Goal: Information Seeking & Learning: Learn about a topic

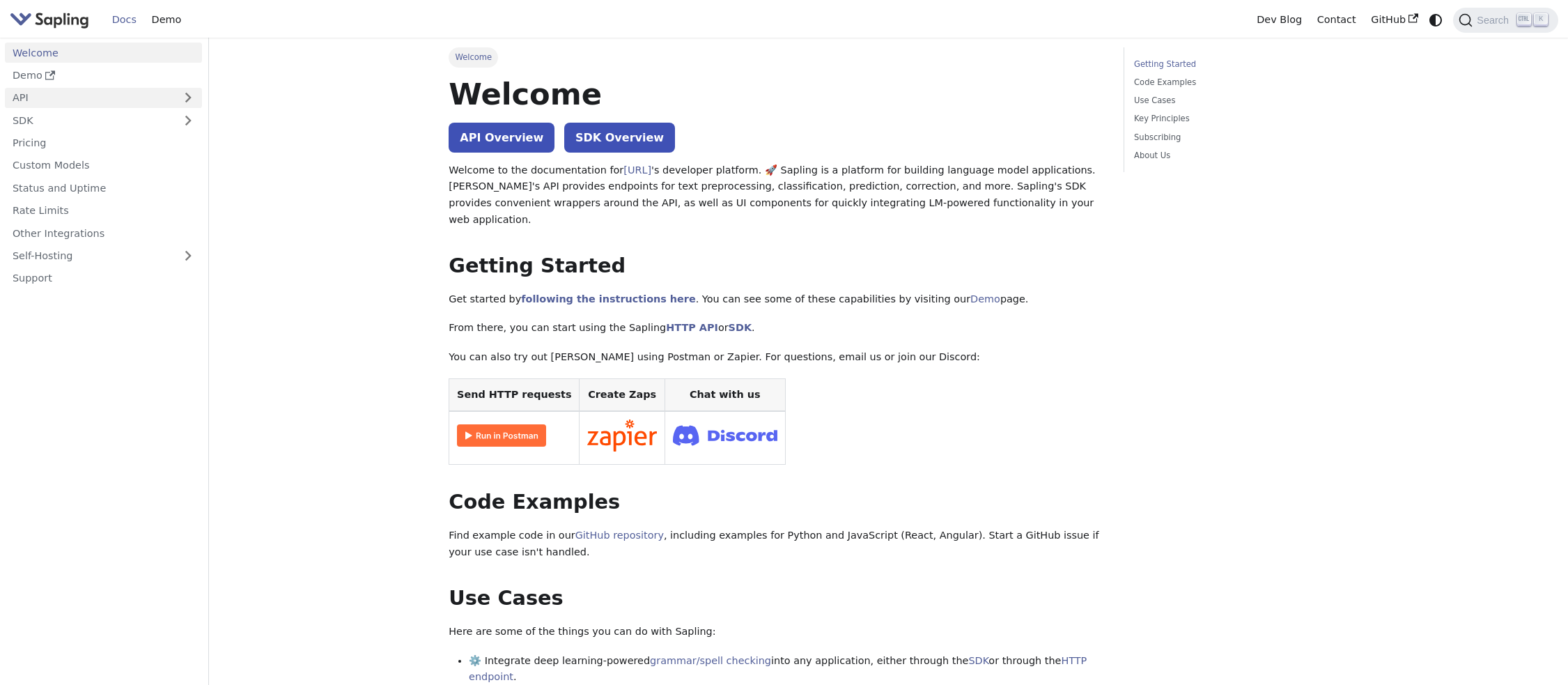
click at [92, 99] on link "API" at bounding box center [90, 98] width 170 height 20
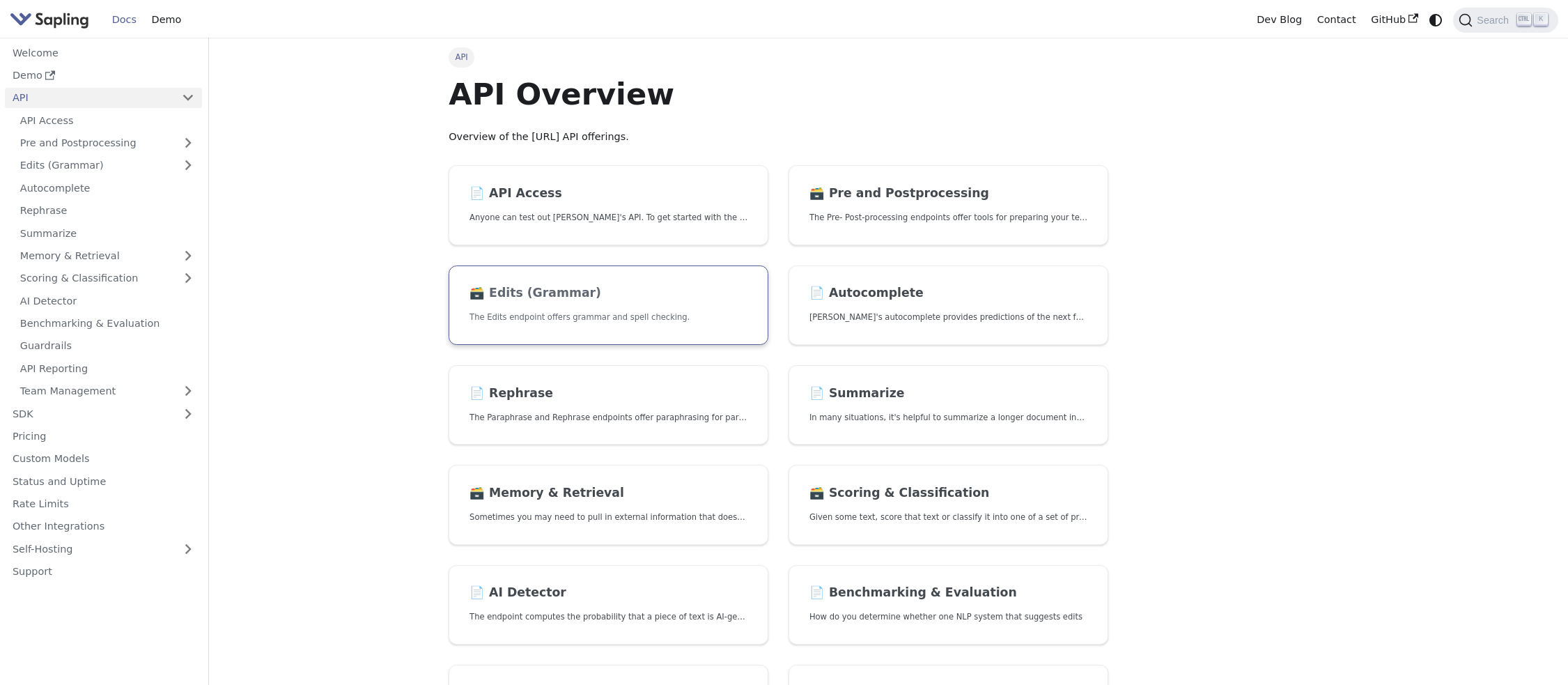
click at [595, 295] on h2 "🗃️ Edits (Grammar)" at bounding box center [608, 293] width 278 height 15
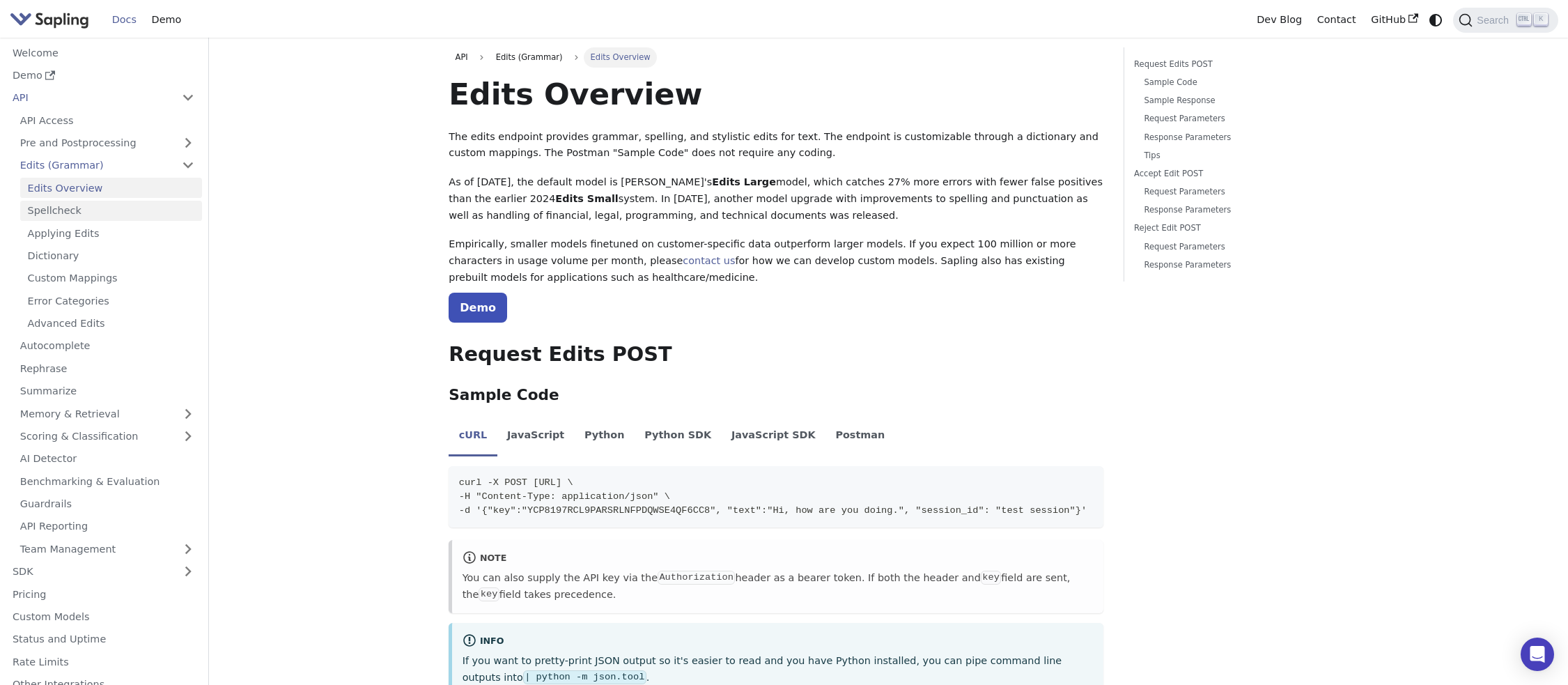
click at [80, 204] on link "Spellcheck" at bounding box center [111, 210] width 182 height 20
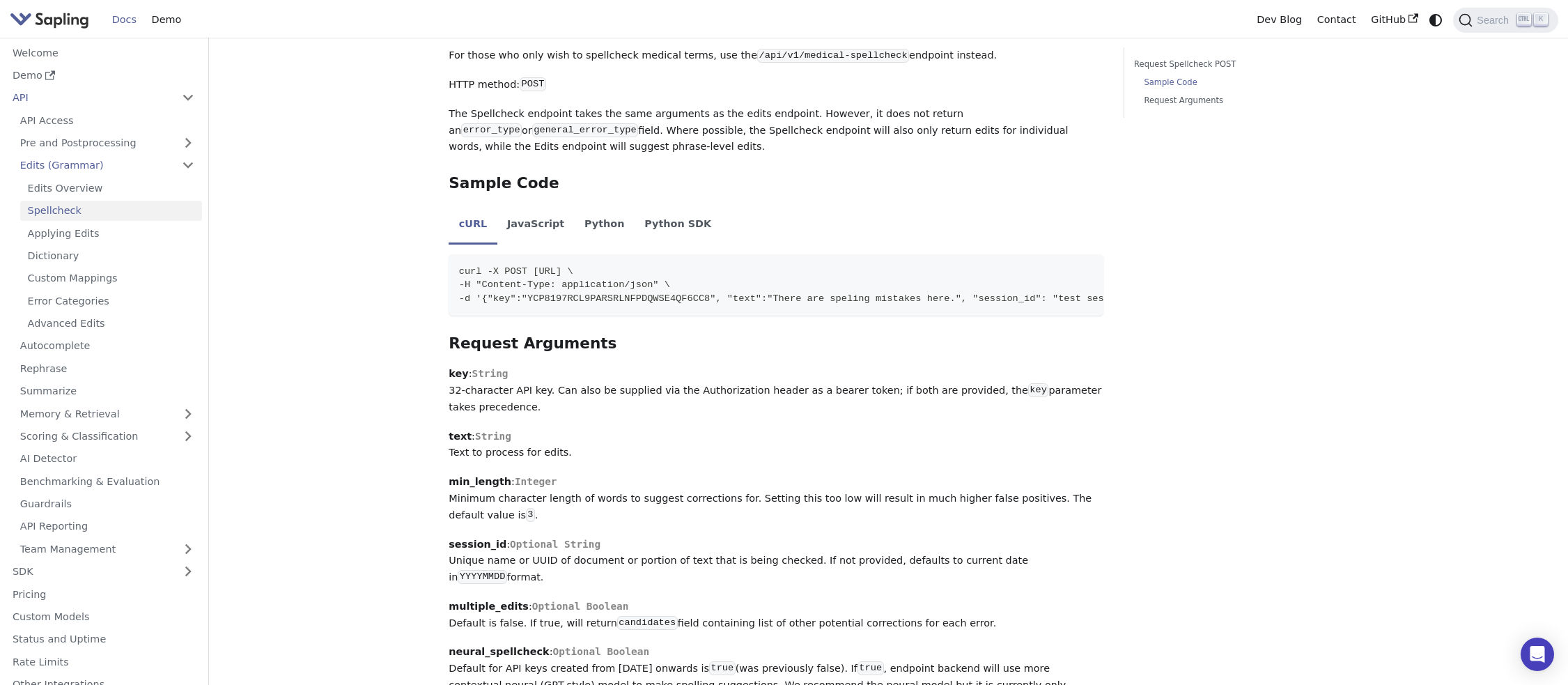
scroll to position [627, 0]
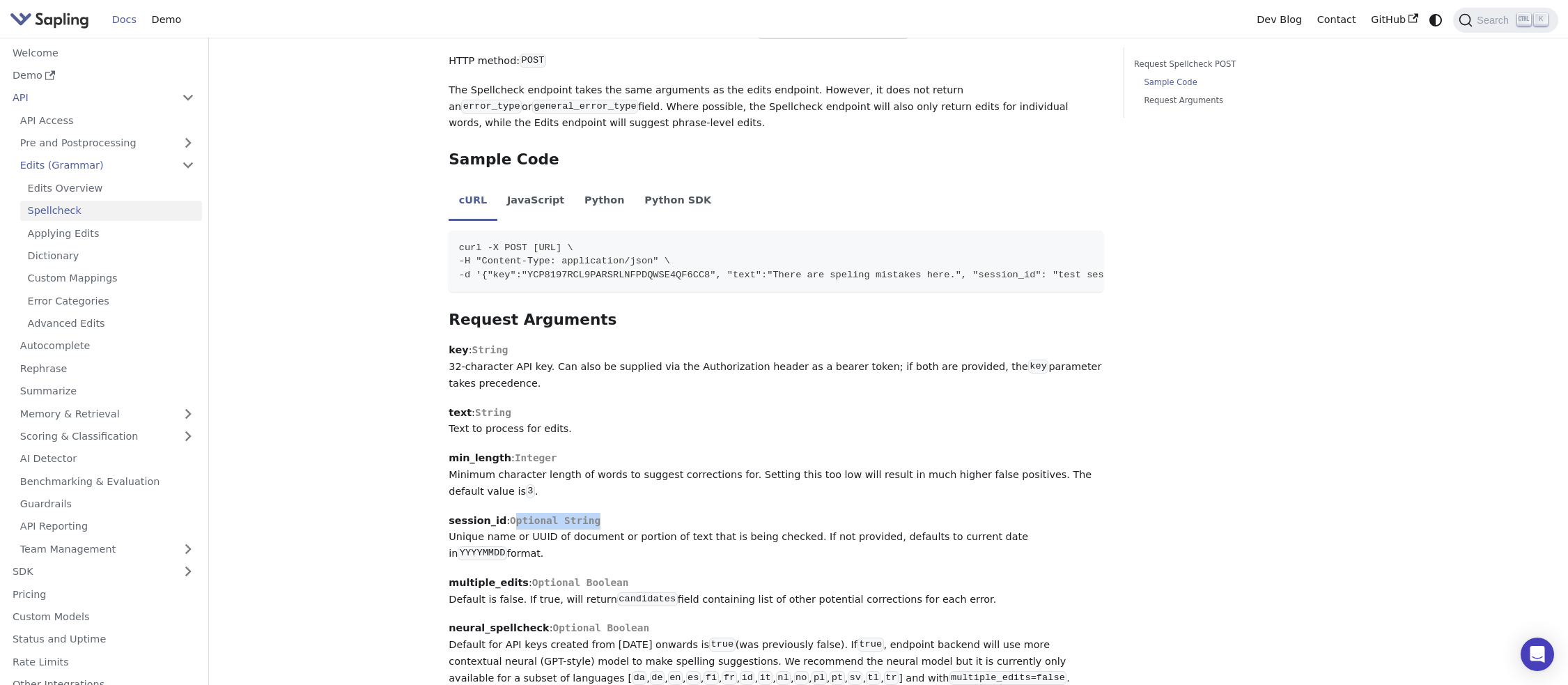
drag, startPoint x: 585, startPoint y: 517, endPoint x: 504, endPoint y: 518, distance: 81.0
click at [504, 518] on p "session_id : Optional String Unique name or UUID of document or portion of text…" at bounding box center [775, 537] width 655 height 49
click at [931, 476] on p "min_length : Integer Minimum character length of words to suggest corrections f…" at bounding box center [775, 474] width 655 height 49
drag, startPoint x: 453, startPoint y: 539, endPoint x: 1058, endPoint y: 540, distance: 605.0
click at [1058, 540] on p "session_id : Optional String Unique name or UUID of document or portion of text…" at bounding box center [775, 537] width 655 height 49
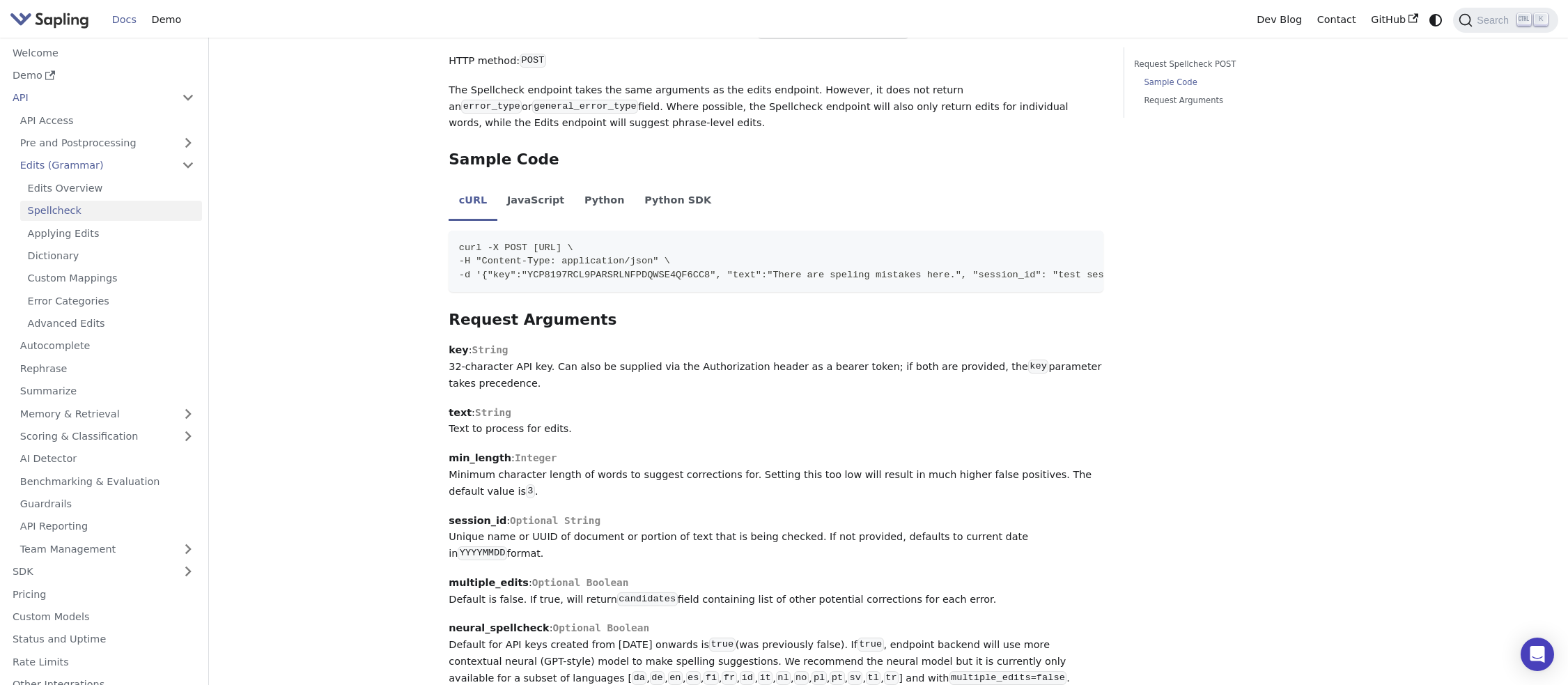
click at [1124, 529] on div "Request Spellcheck POST Sample Code Request Arguments" at bounding box center [1225, 595] width 225 height 2349
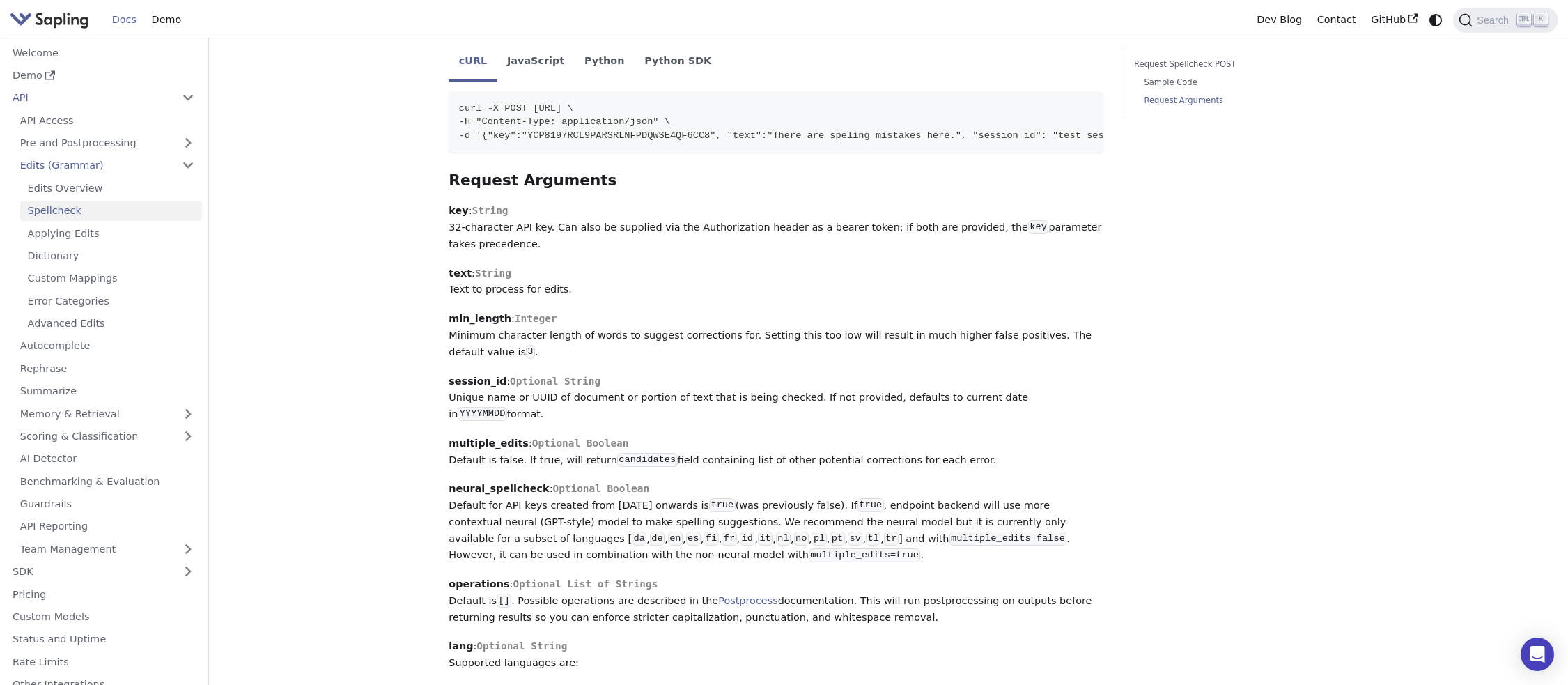
scroll to position [836, 0]
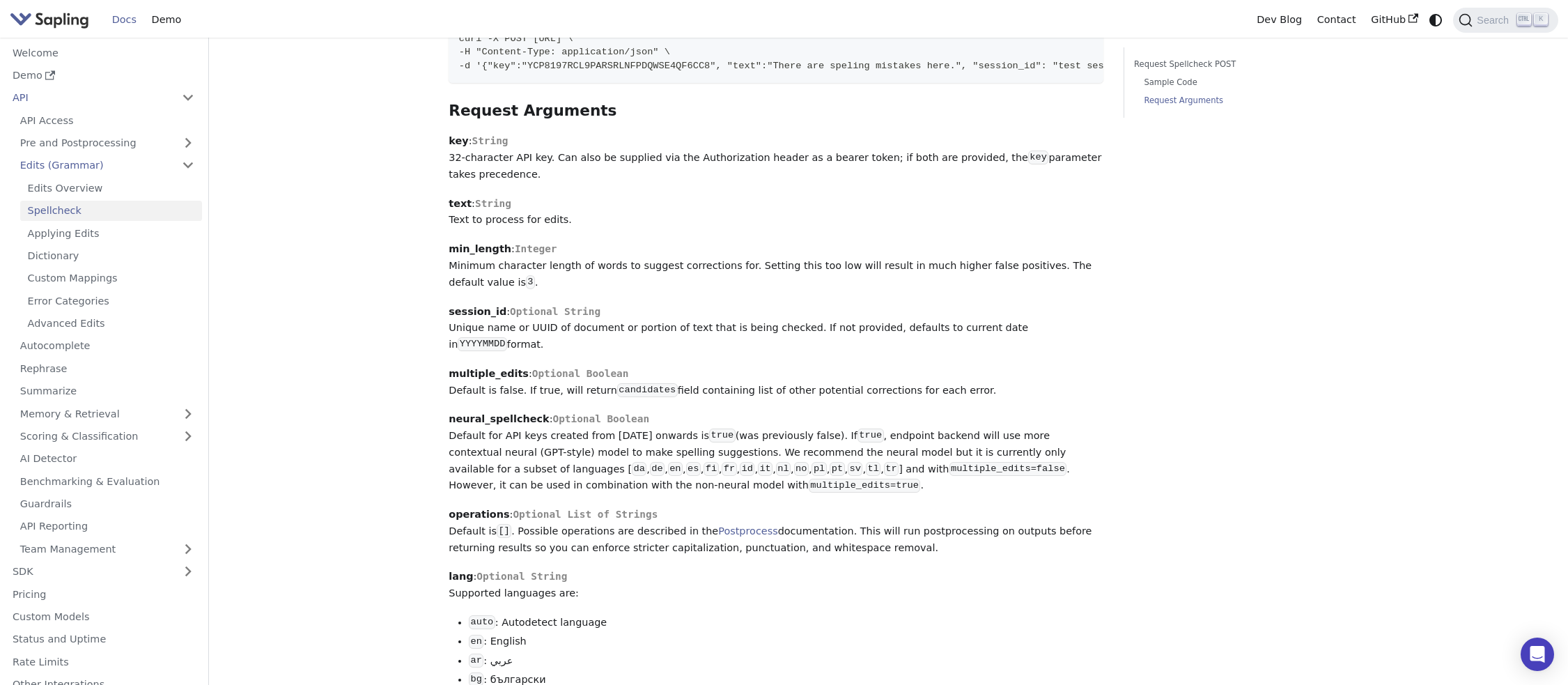
click at [784, 653] on li "ar : عربي" at bounding box center [786, 661] width 635 height 17
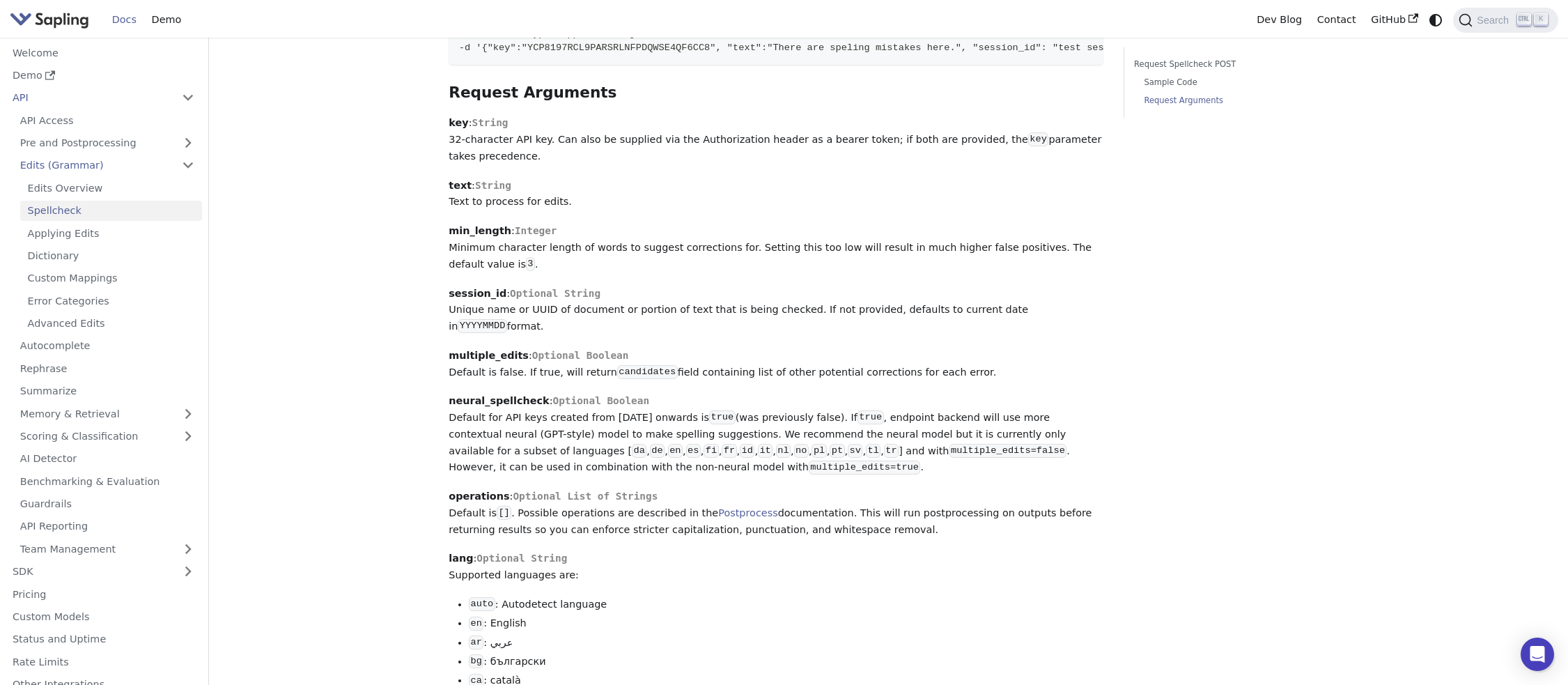
scroll to position [852, 0]
click at [511, 555] on span "Optional String" at bounding box center [522, 561] width 90 height 11
drag, startPoint x: 507, startPoint y: 136, endPoint x: 481, endPoint y: 132, distance: 26.3
click at [481, 132] on p "key : String 32-character API key. Can also be supplied via the Authorization h…" at bounding box center [775, 141] width 655 height 49
drag, startPoint x: 504, startPoint y: 203, endPoint x: 473, endPoint y: 200, distance: 31.1
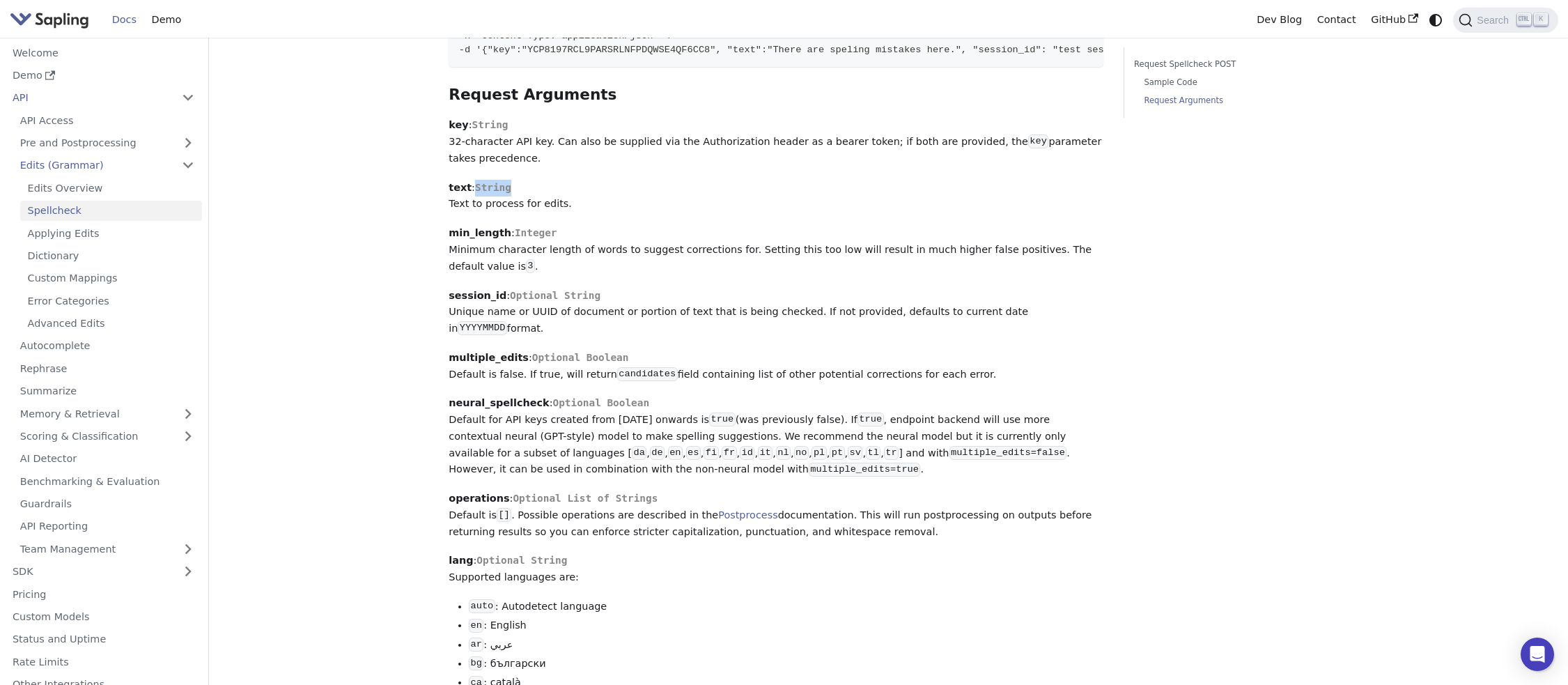
click at [473, 200] on p "text : String Text to process for edits." at bounding box center [775, 196] width 655 height 33
drag, startPoint x: 442, startPoint y: 223, endPoint x: 574, endPoint y: 213, distance: 132.4
click at [574, 213] on div "API Edits (Grammar) Spellcheck On this page Spellcheck For some use cases, gram…" at bounding box center [775, 370] width 674 height 2349
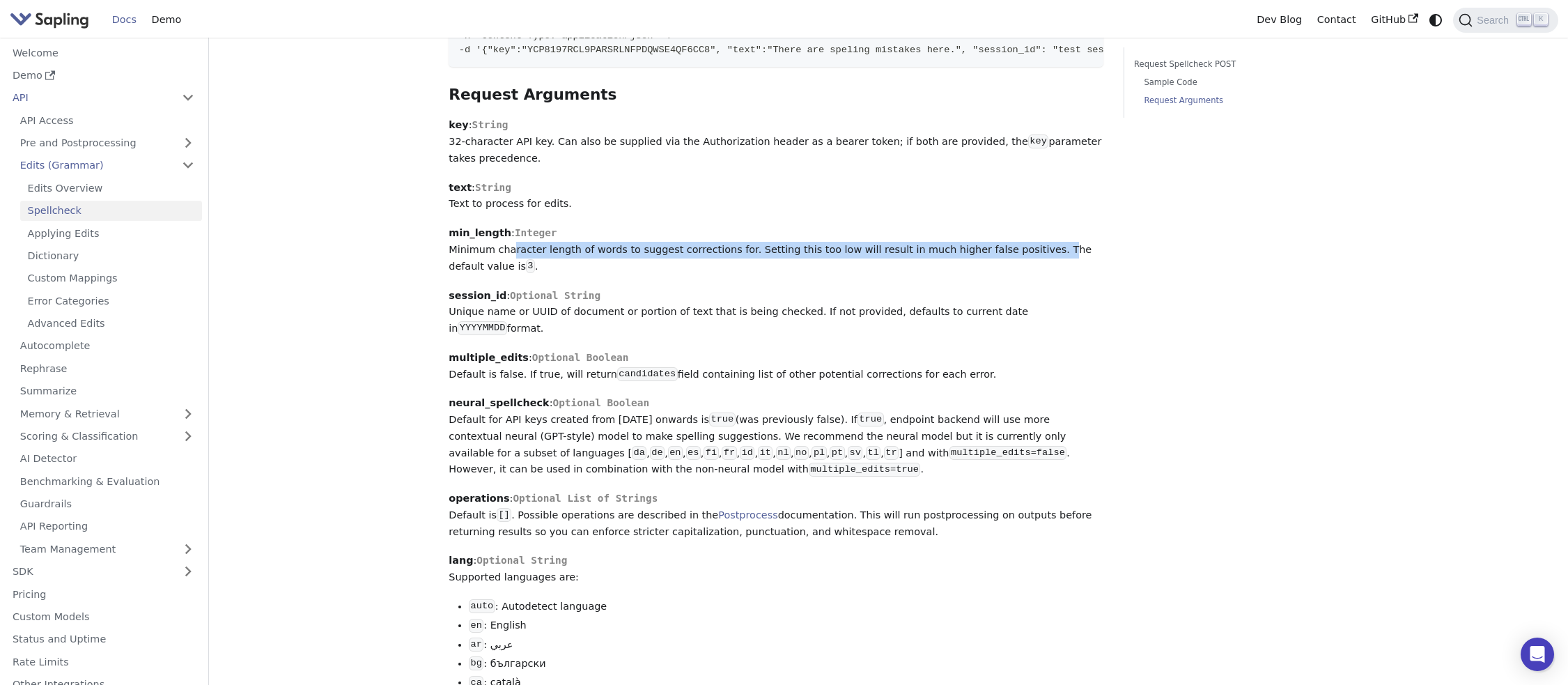
drag, startPoint x: 501, startPoint y: 264, endPoint x: 1000, endPoint y: 267, distance: 499.0
click at [1000, 267] on p "min_length : Integer Minimum character length of words to suggest corrections f…" at bounding box center [775, 250] width 655 height 49
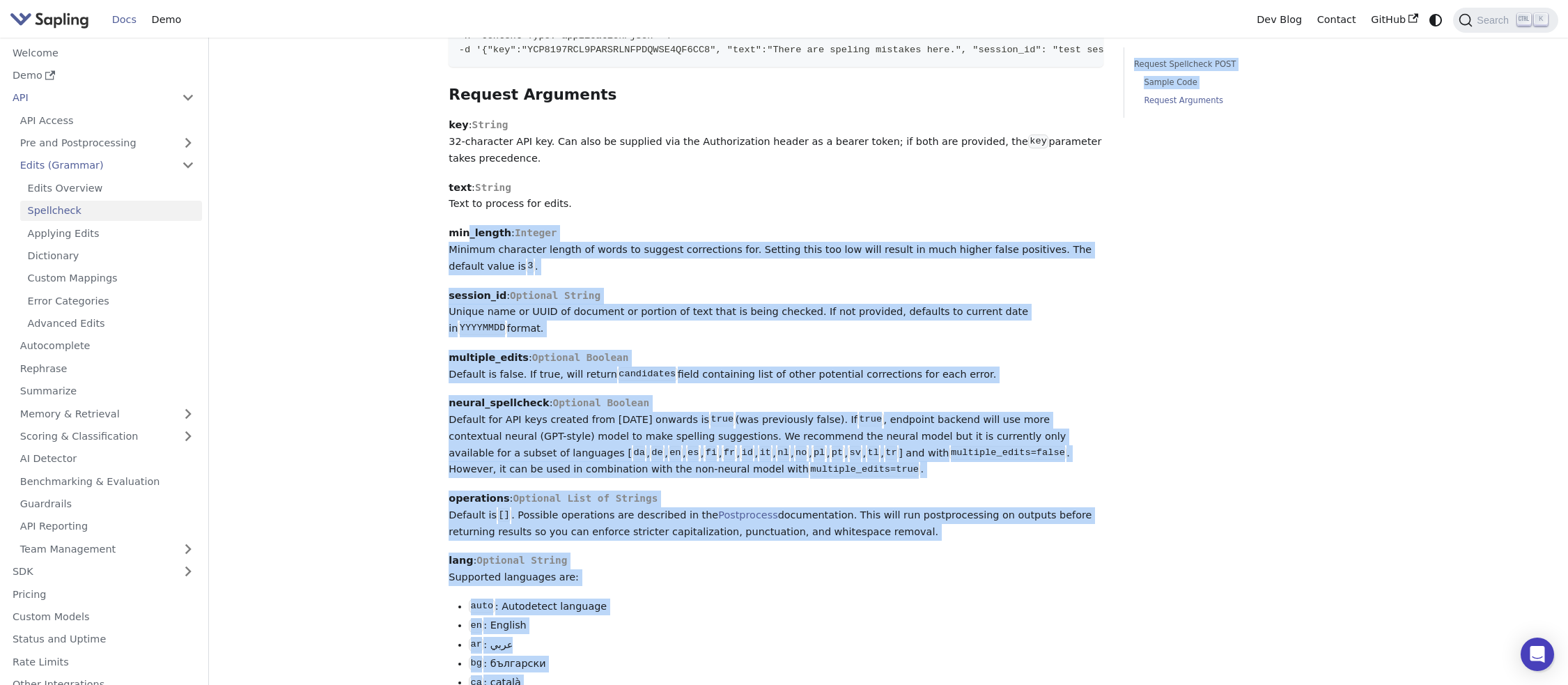
drag, startPoint x: 1124, startPoint y: 265, endPoint x: 465, endPoint y: 254, distance: 659.1
click at [465, 254] on div "API Edits (Grammar) Spellcheck On this page Spellcheck For some use cases, gram…" at bounding box center [888, 370] width 899 height 2349
click at [484, 262] on p "min_length : Integer Minimum character length of words to suggest corrections f…" at bounding box center [775, 250] width 655 height 49
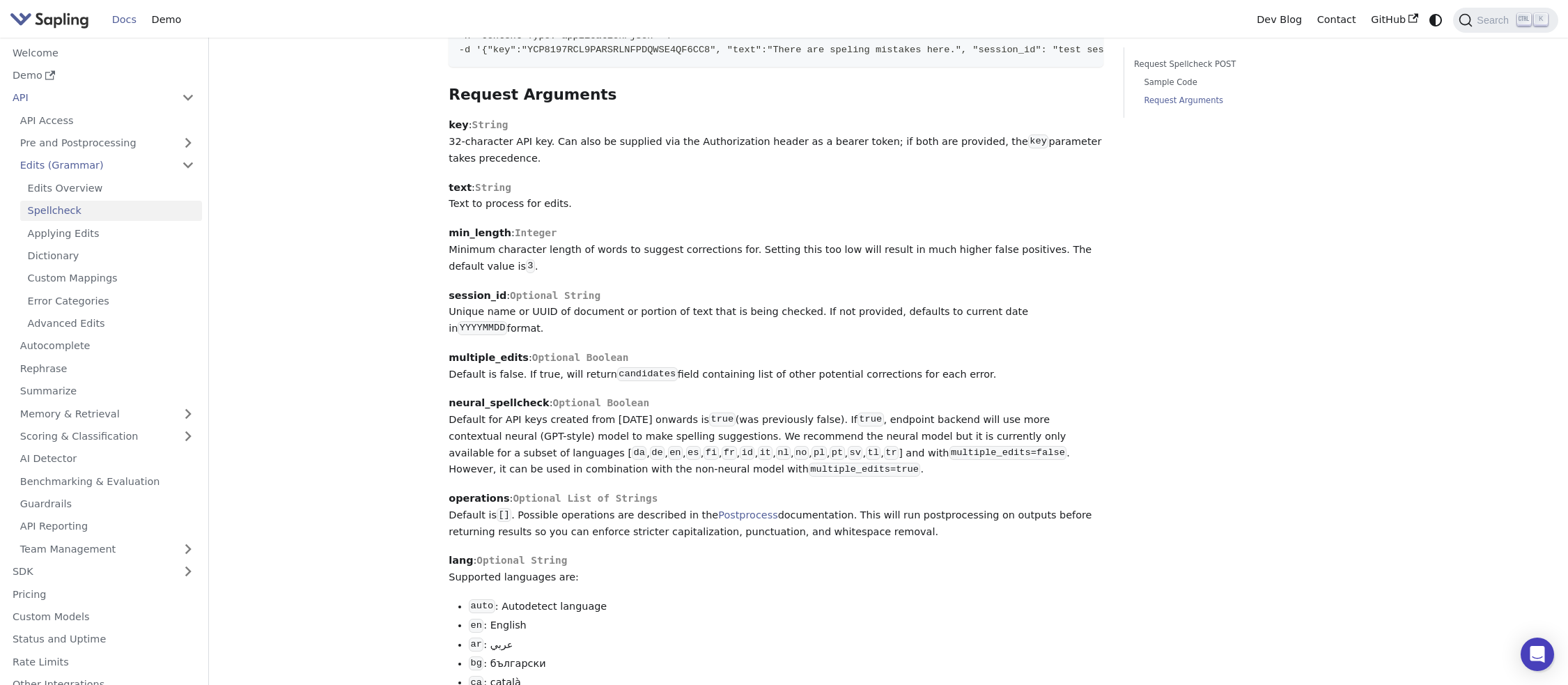
click at [708, 637] on li "ar : عربي" at bounding box center [786, 645] width 635 height 17
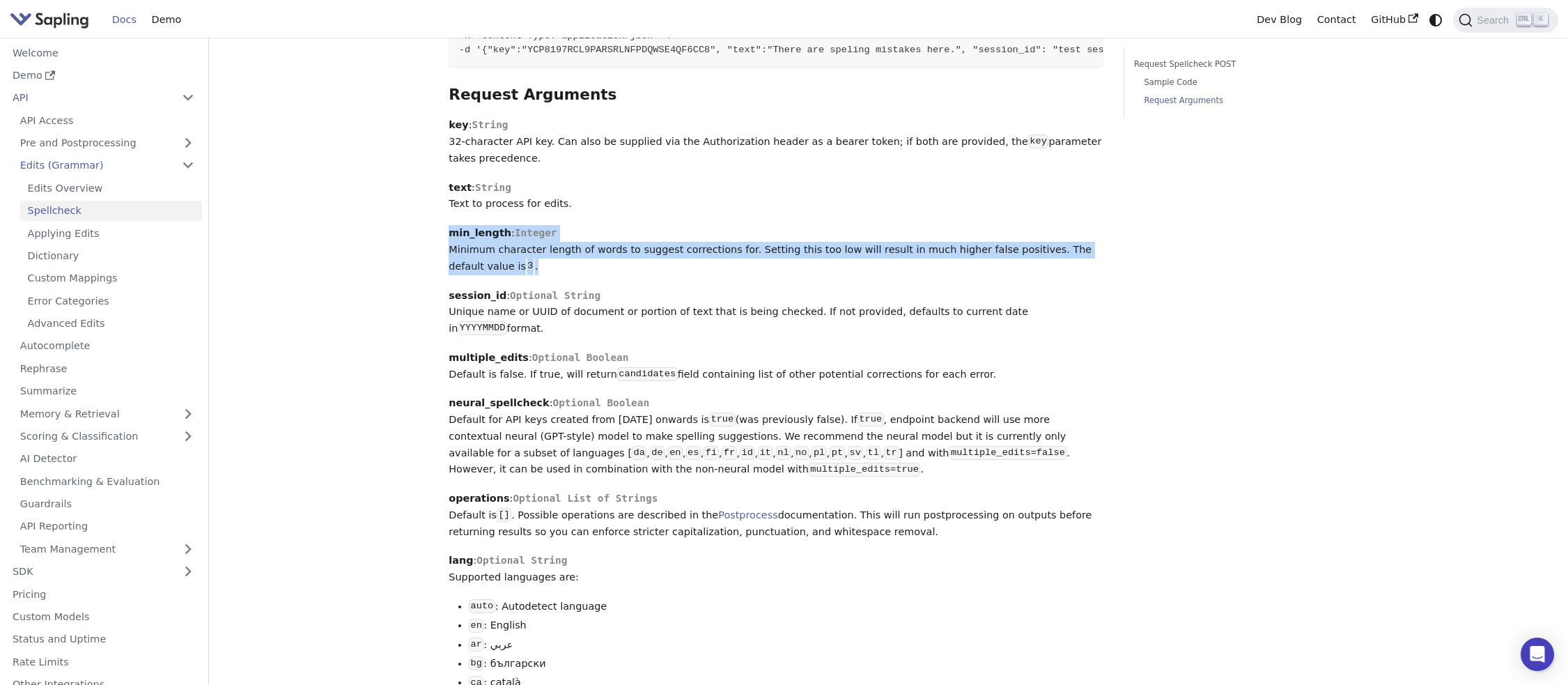
drag, startPoint x: 1112, startPoint y: 267, endPoint x: 447, endPoint y: 236, distance: 665.7
click at [447, 236] on div "API Edits (Grammar) Spellcheck On this page Spellcheck For some use cases, gram…" at bounding box center [775, 370] width 674 height 2349
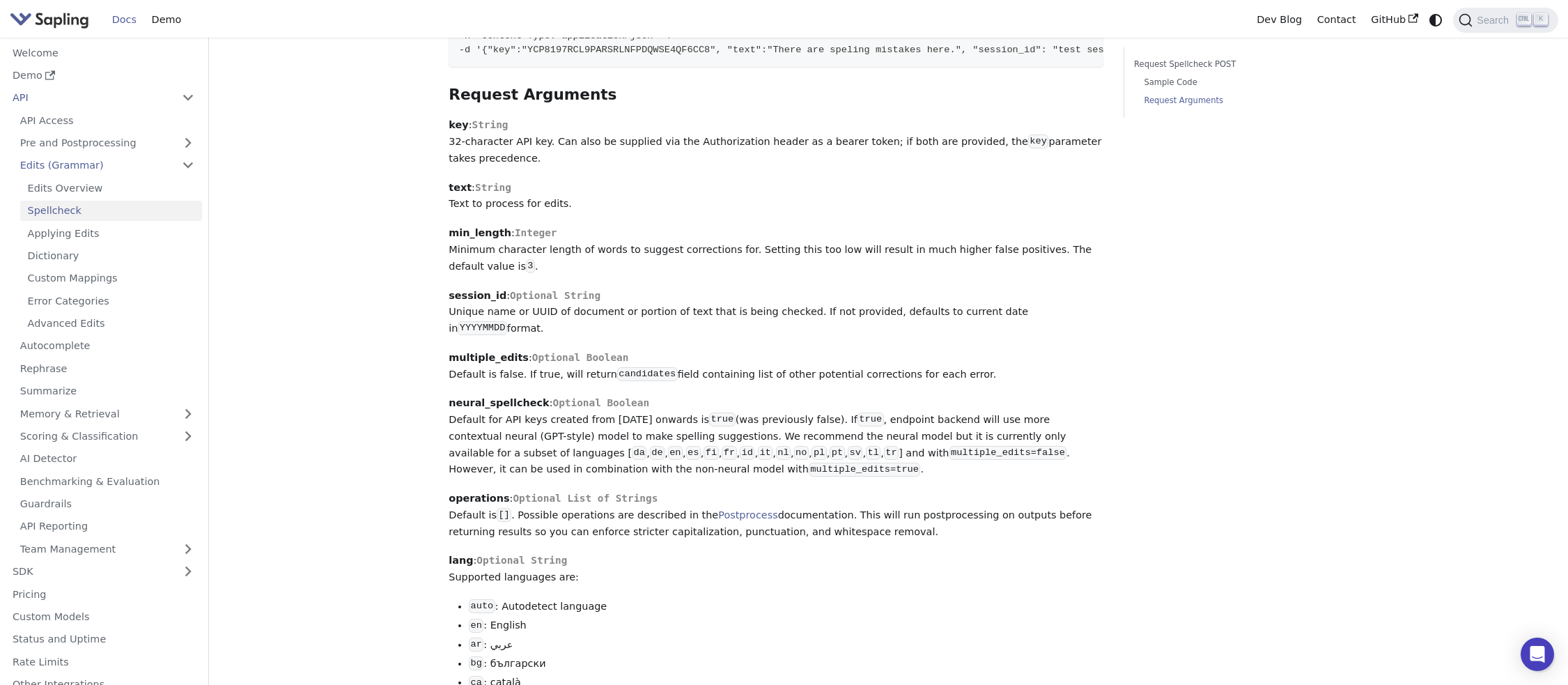
click at [522, 298] on span "Optional String" at bounding box center [555, 296] width 90 height 11
click at [951, 395] on p "neural_spellcheck : Optional Boolean Default for API keys created from [DATE] o…" at bounding box center [775, 436] width 655 height 83
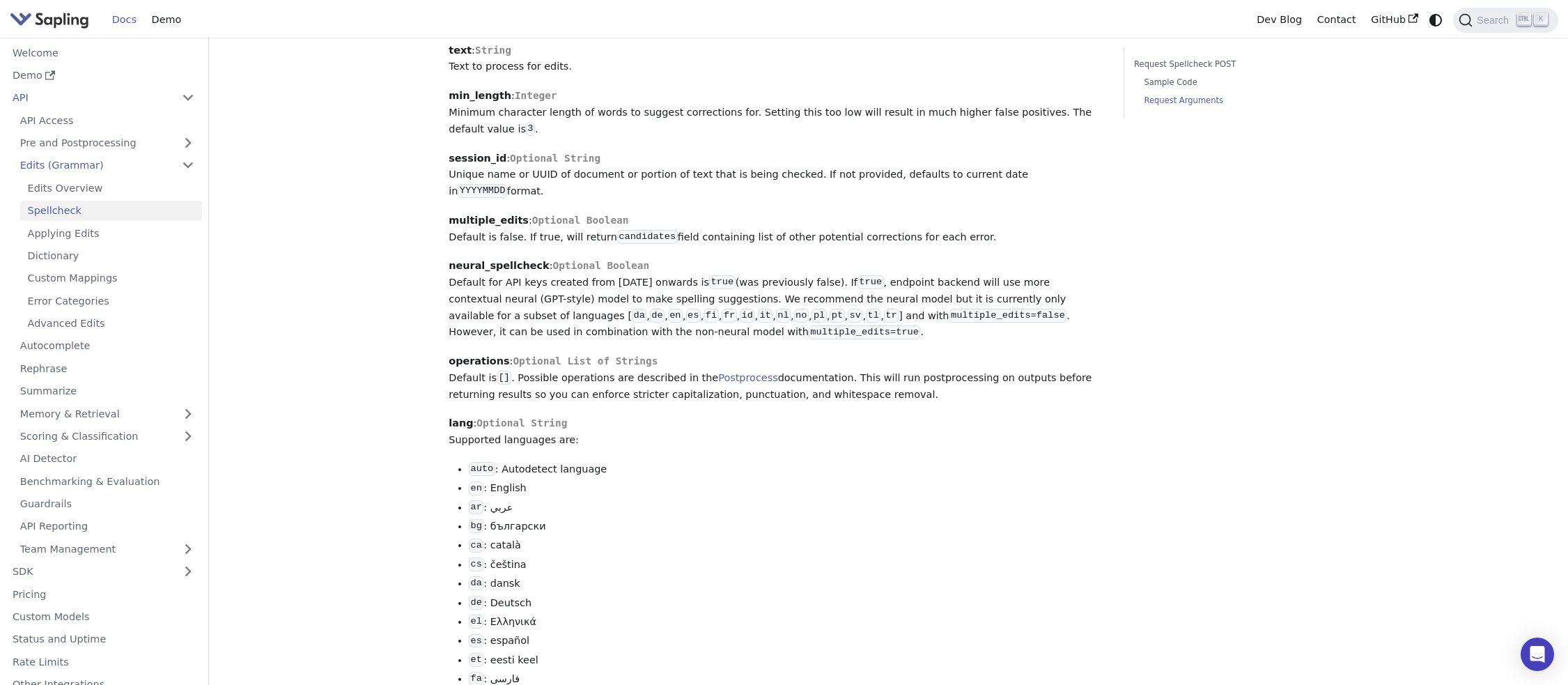
scroll to position [991, 0]
click at [63, 309] on link "Error Categories" at bounding box center [111, 300] width 182 height 20
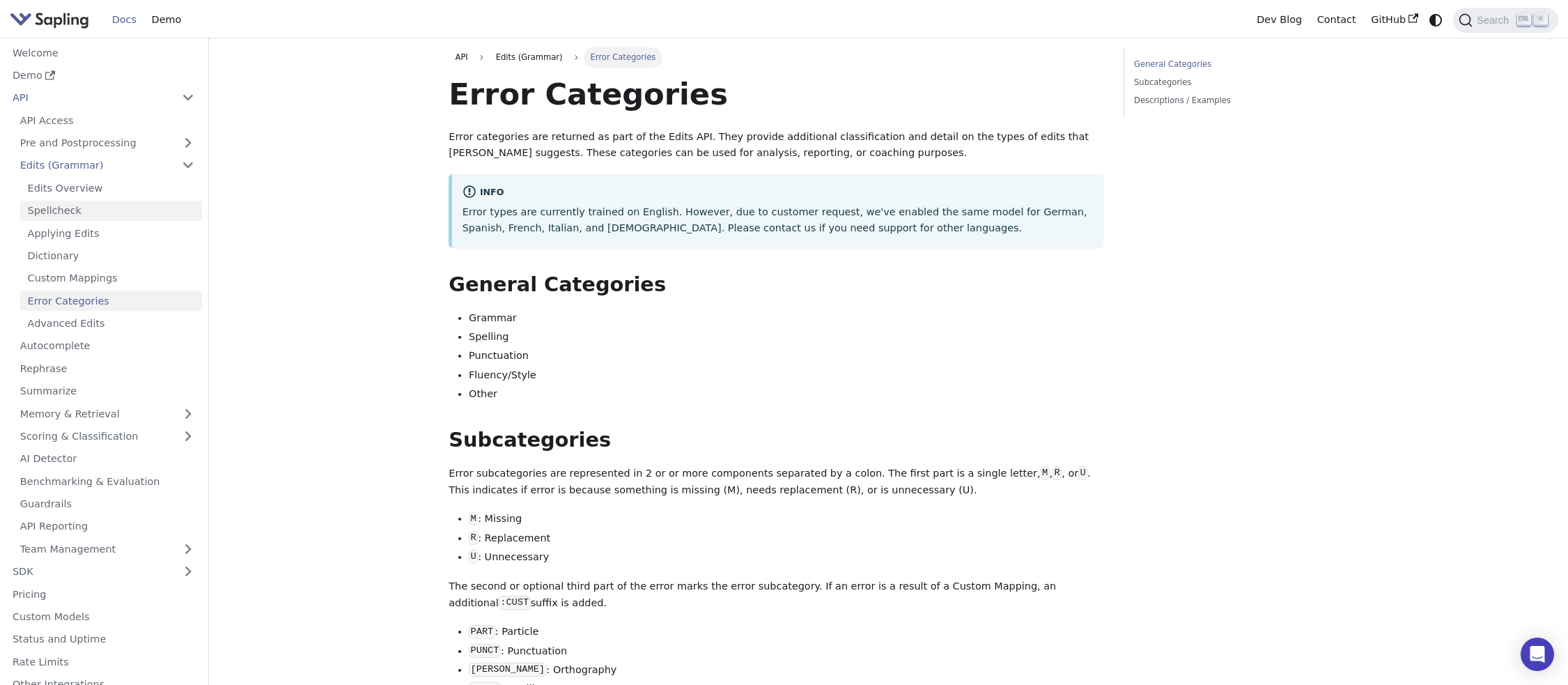
click at [63, 218] on link "Spellcheck" at bounding box center [111, 210] width 182 height 20
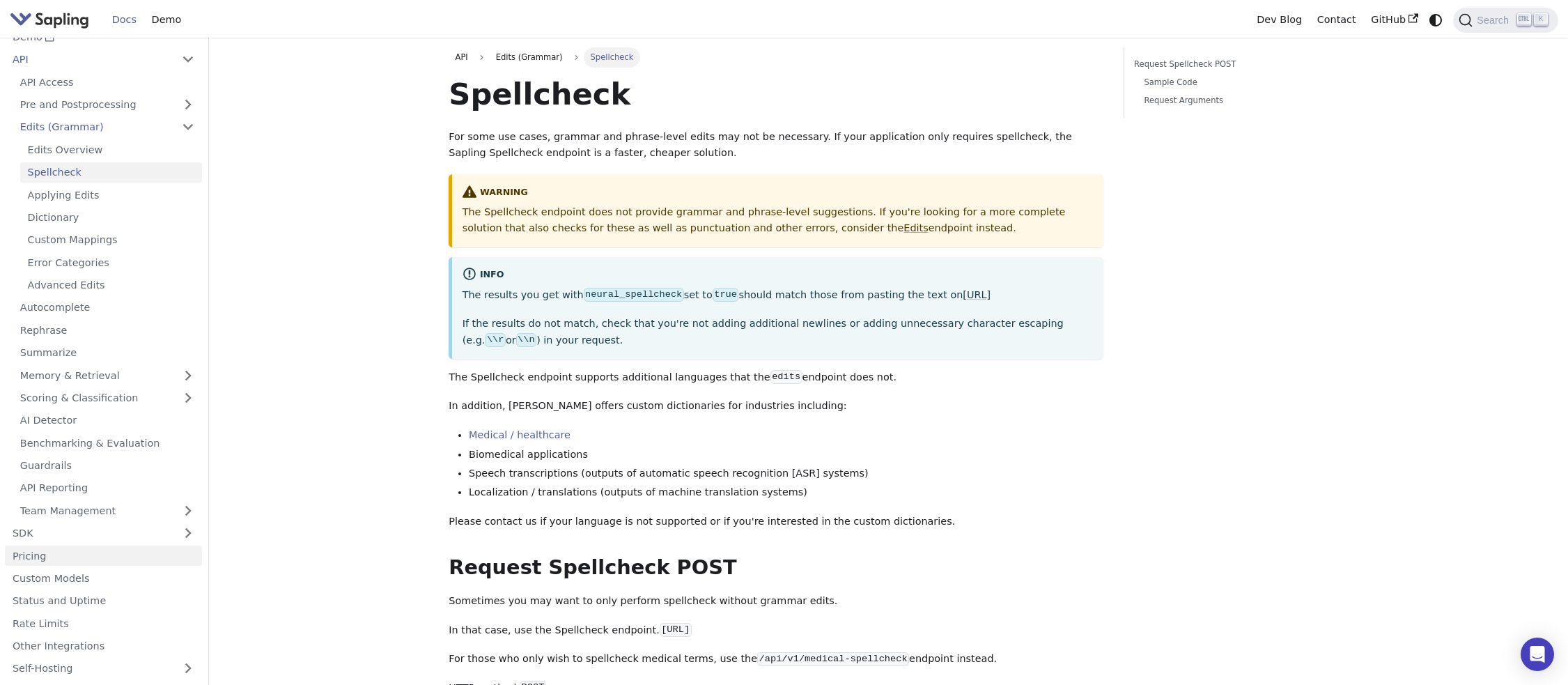
scroll to position [59, 0]
click at [84, 586] on link "Status and Uptime" at bounding box center [103, 580] width 197 height 20
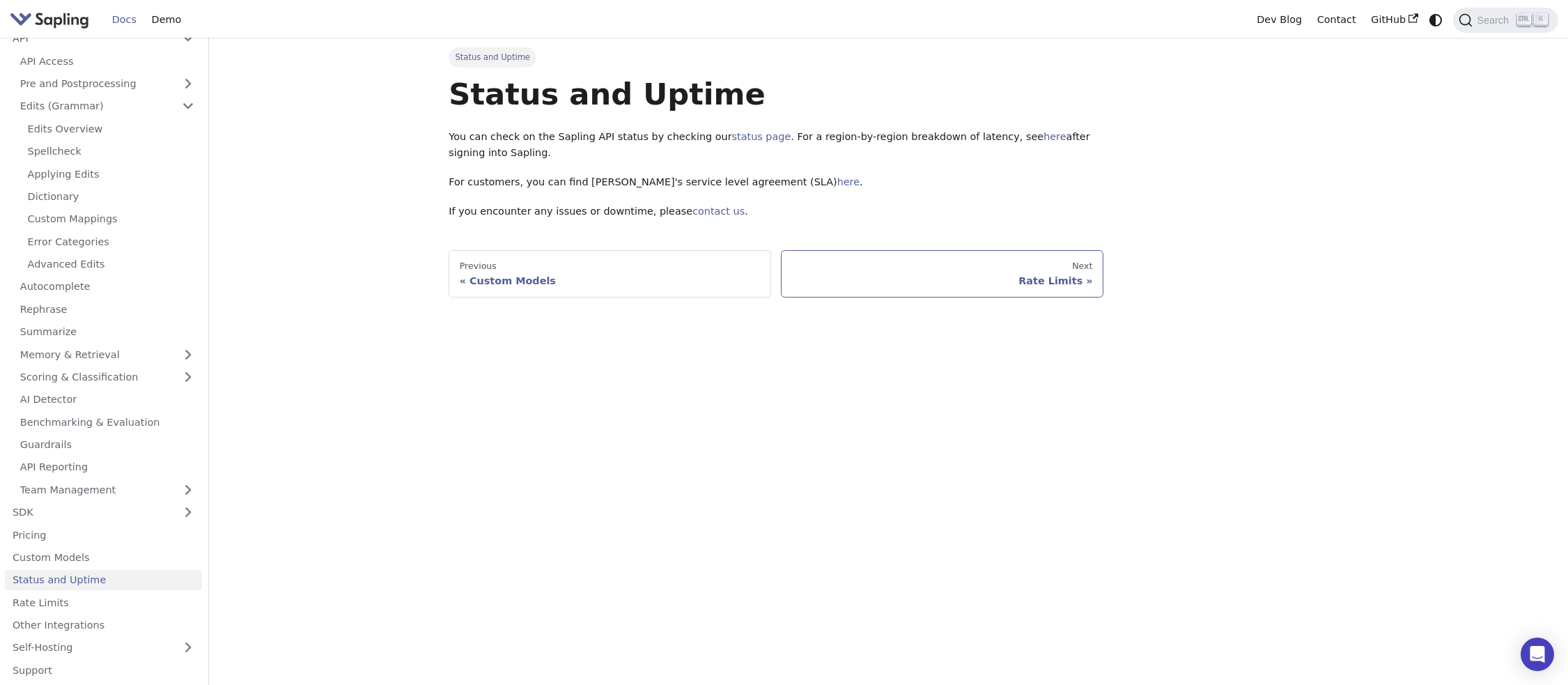
click at [1045, 279] on div "Rate Limits" at bounding box center [942, 281] width 301 height 13
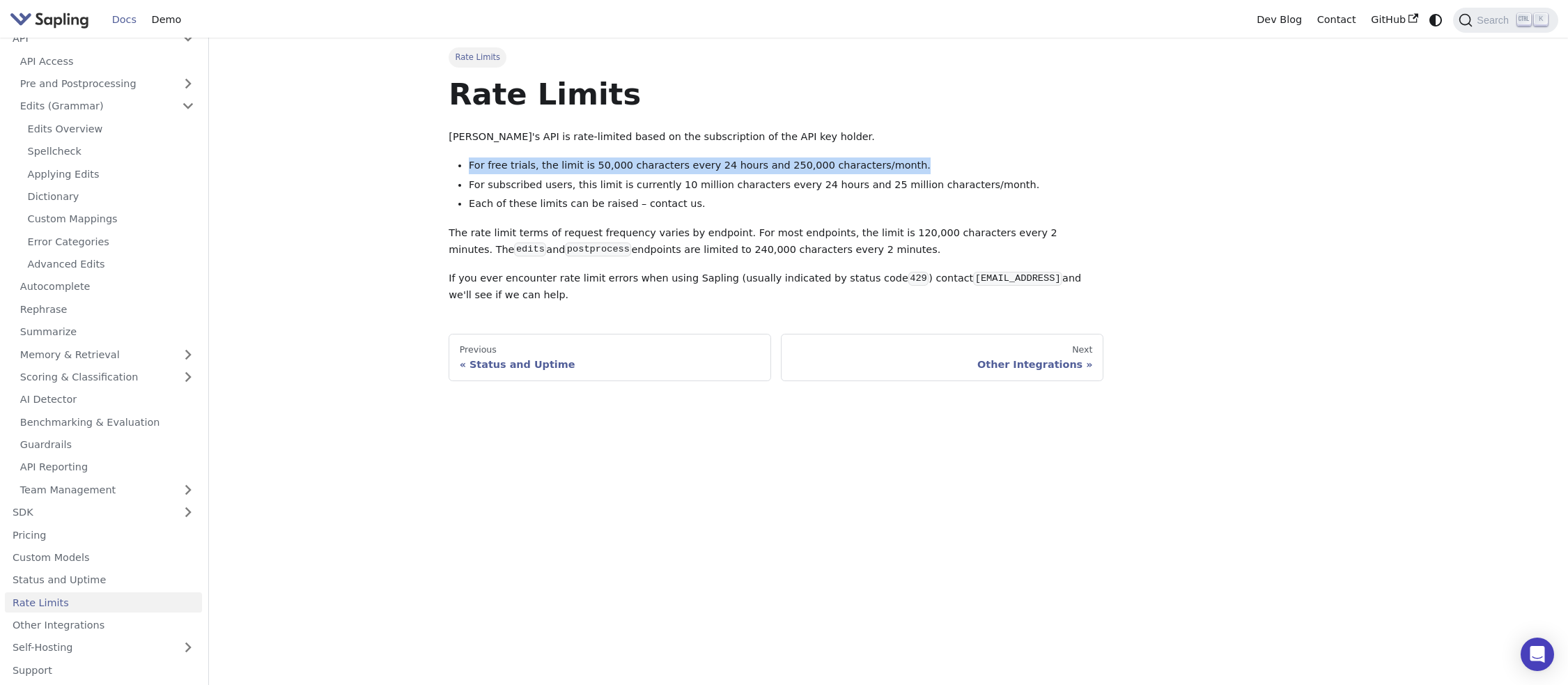
drag, startPoint x: 469, startPoint y: 166, endPoint x: 889, endPoint y: 163, distance: 420.0
click at [889, 163] on li "For free trials, the limit is 50,000 characters every 24 hours and 250,000 char…" at bounding box center [786, 166] width 635 height 17
click at [477, 187] on li "For subscribed users, this limit is currently 10 million characters every 24 ho…" at bounding box center [786, 185] width 635 height 17
click at [467, 205] on ul "For free trials, the limit is 50,000 characters every 24 hours and 250,000 char…" at bounding box center [775, 184] width 655 height 54
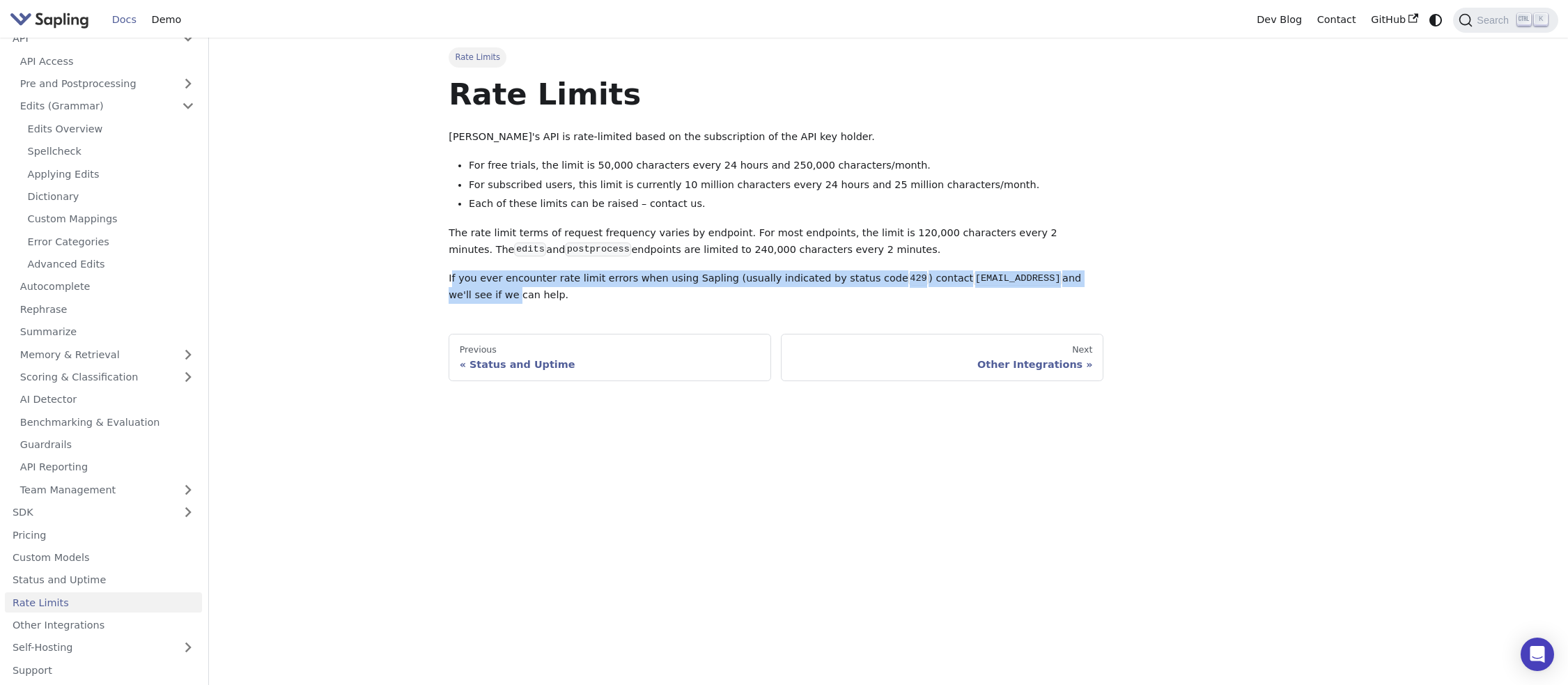
drag, startPoint x: 451, startPoint y: 277, endPoint x: 1106, endPoint y: 288, distance: 655.1
click at [1106, 288] on div "Rate Limits Rate Limits Sapling's API is rate-limited based on the subscription…" at bounding box center [775, 214] width 674 height 334
click at [973, 284] on code "[EMAIL_ADDRESS]" at bounding box center [1017, 278] width 89 height 14
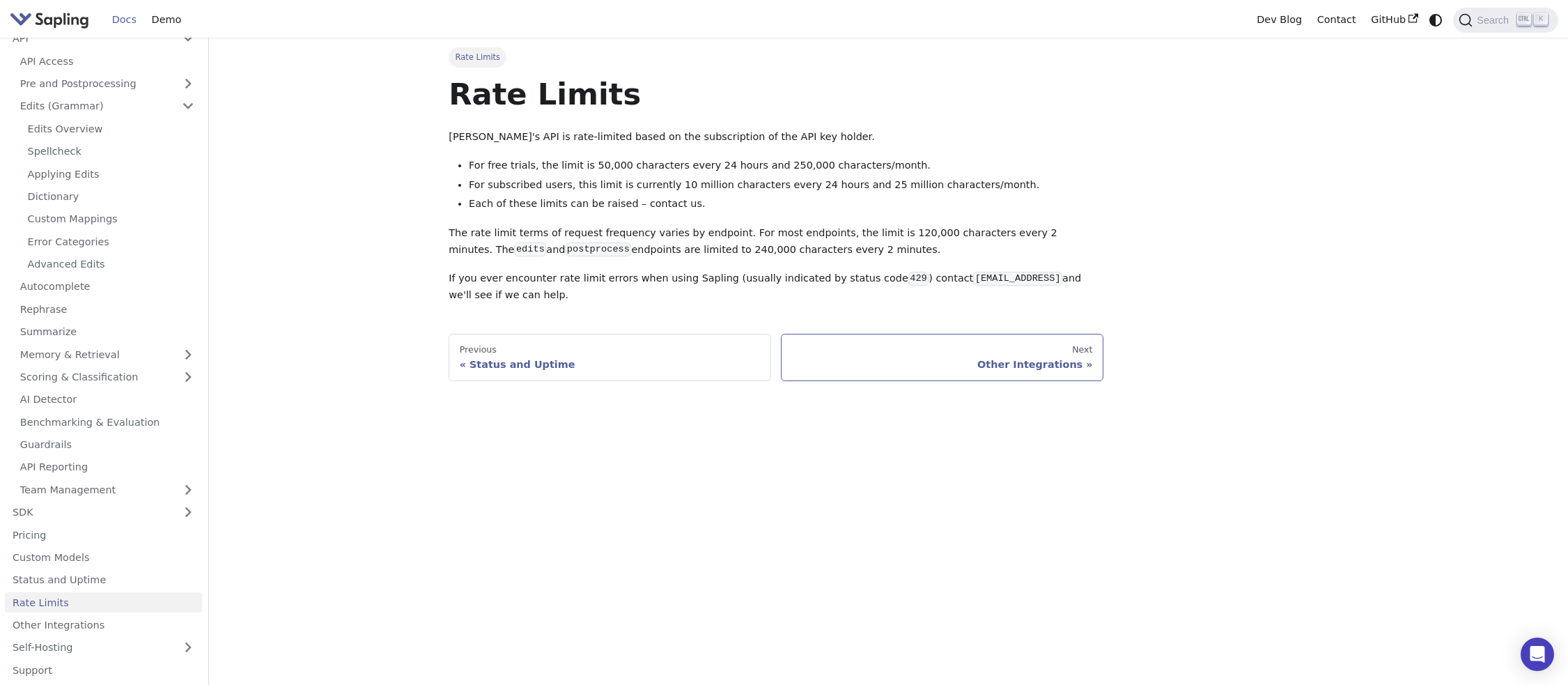
click at [1051, 364] on div "Other Integrations" at bounding box center [942, 364] width 301 height 13
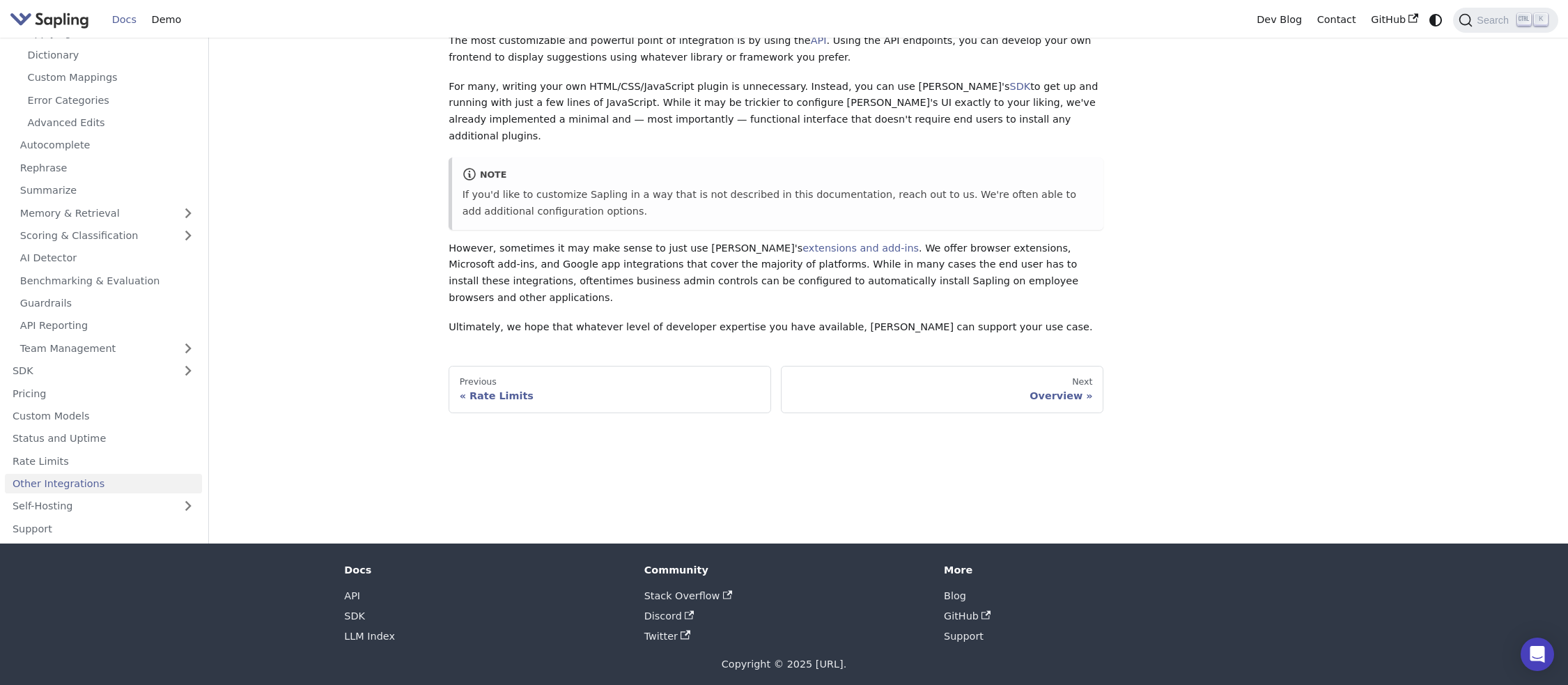
scroll to position [149, 0]
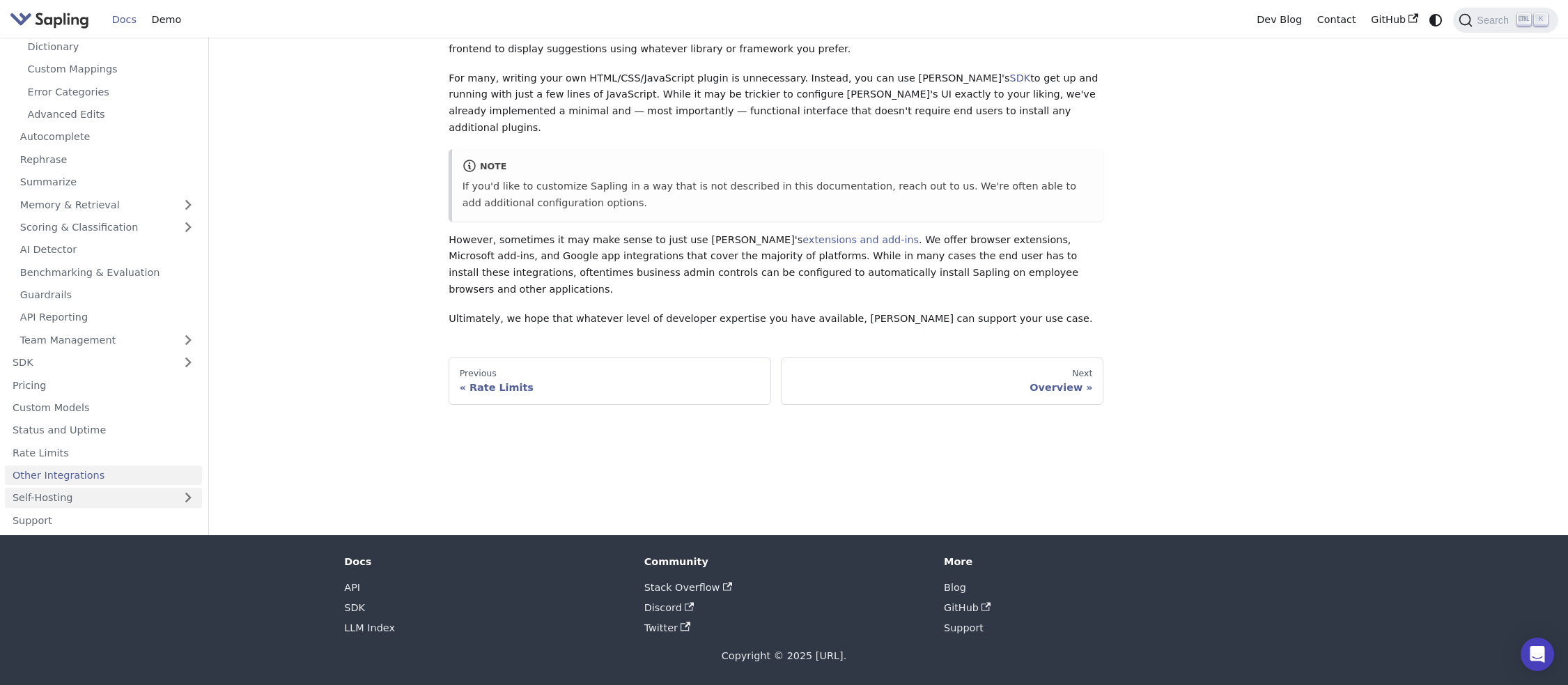
click at [67, 494] on link "Self-Hosting" at bounding box center [103, 498] width 197 height 20
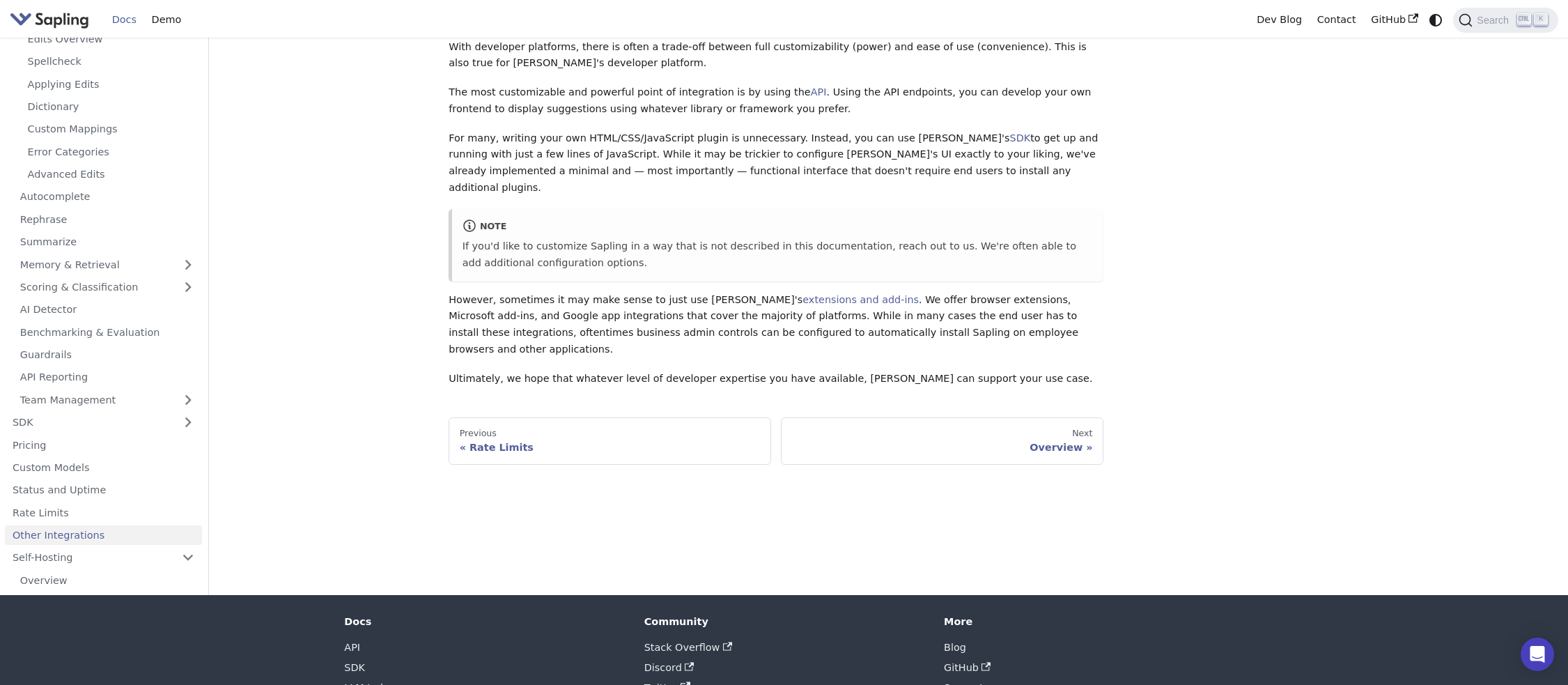
scroll to position [11, 0]
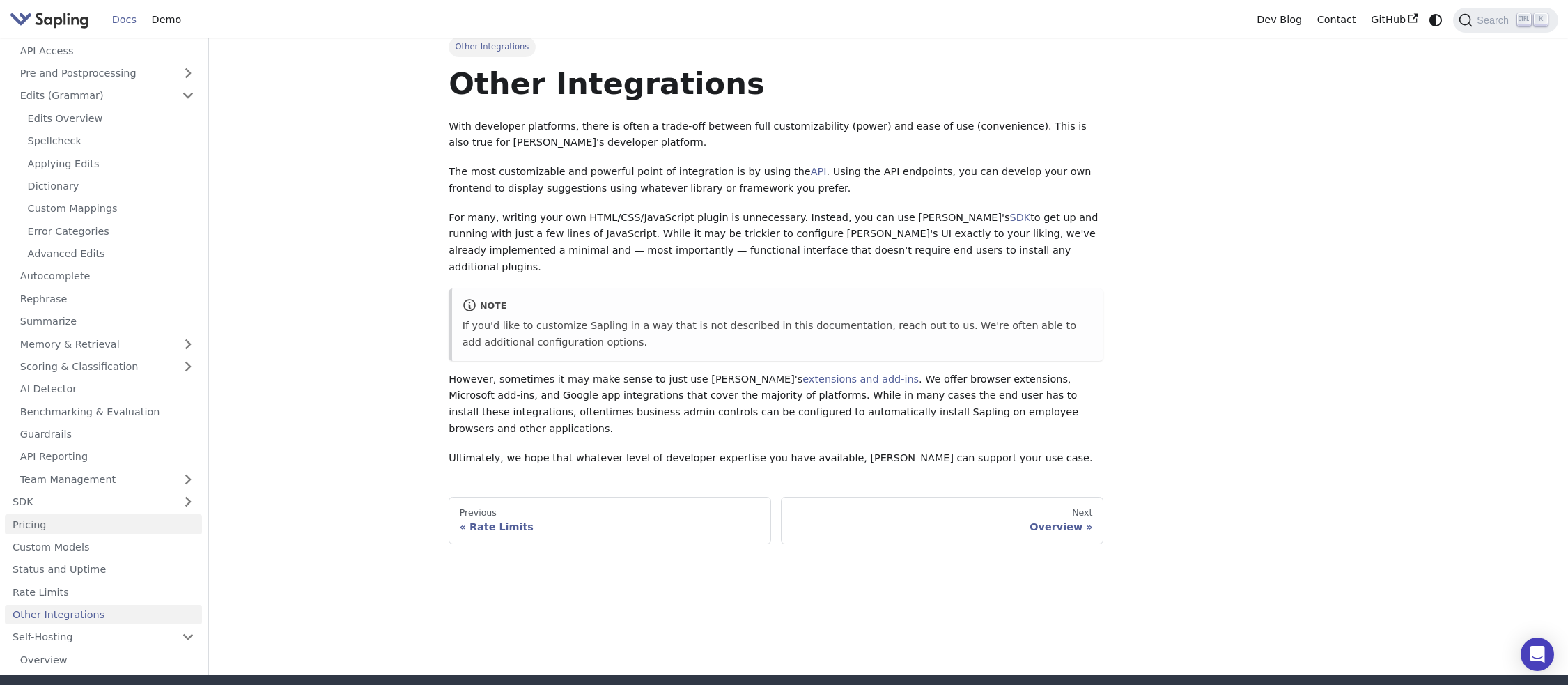
click at [57, 525] on link "Pricing" at bounding box center [103, 524] width 197 height 20
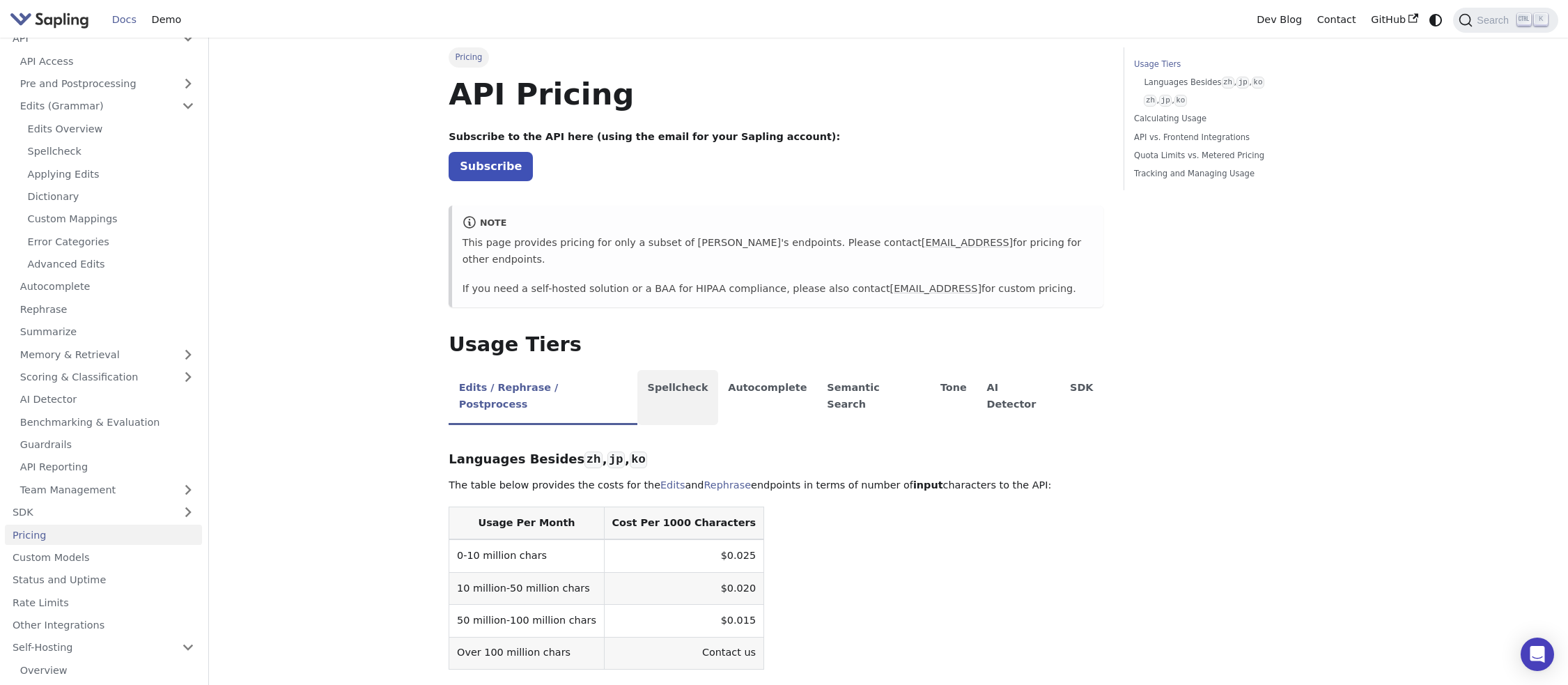
click at [643, 372] on li "Spellcheck" at bounding box center [677, 397] width 81 height 55
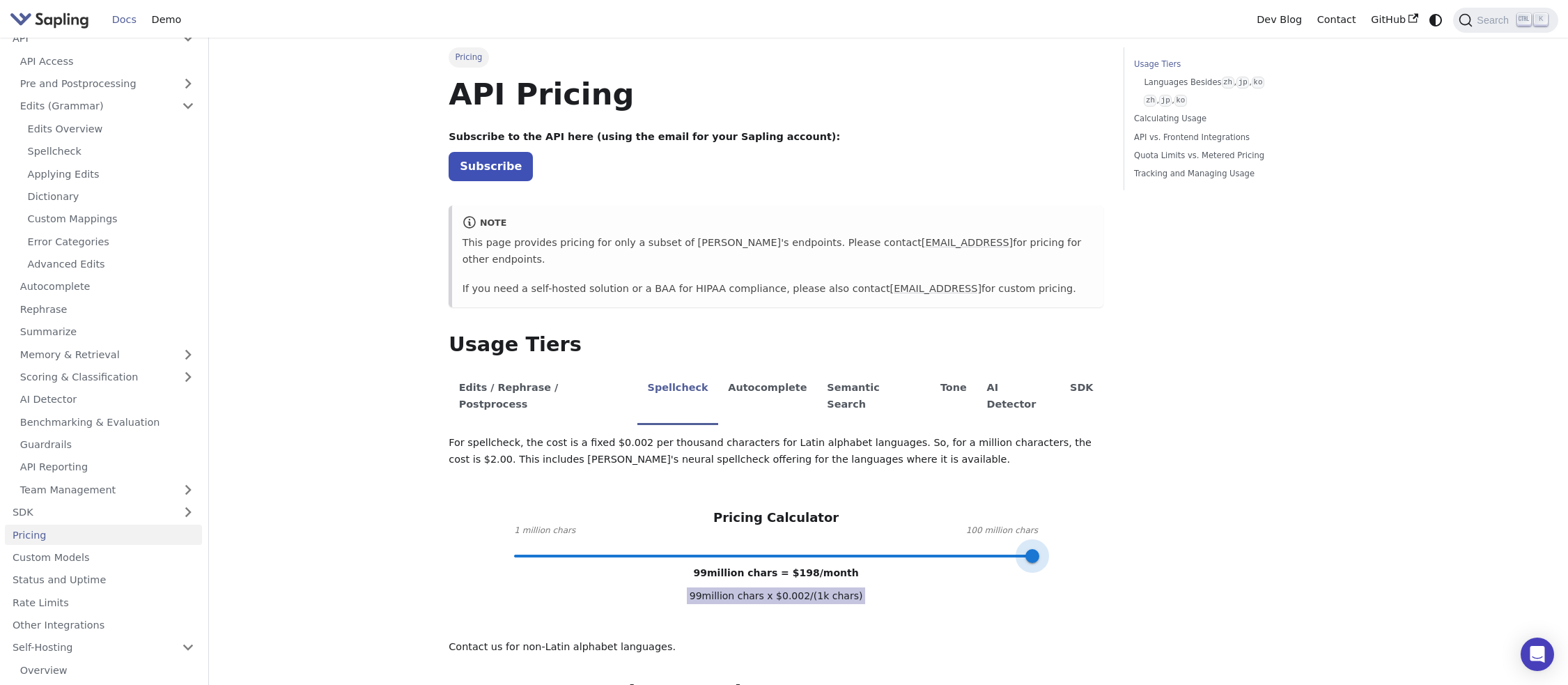
type input "100"
drag, startPoint x: 1068, startPoint y: 543, endPoint x: 864, endPoint y: 626, distance: 220.2
click at [48, 289] on link "Autocomplete" at bounding box center [107, 286] width 190 height 20
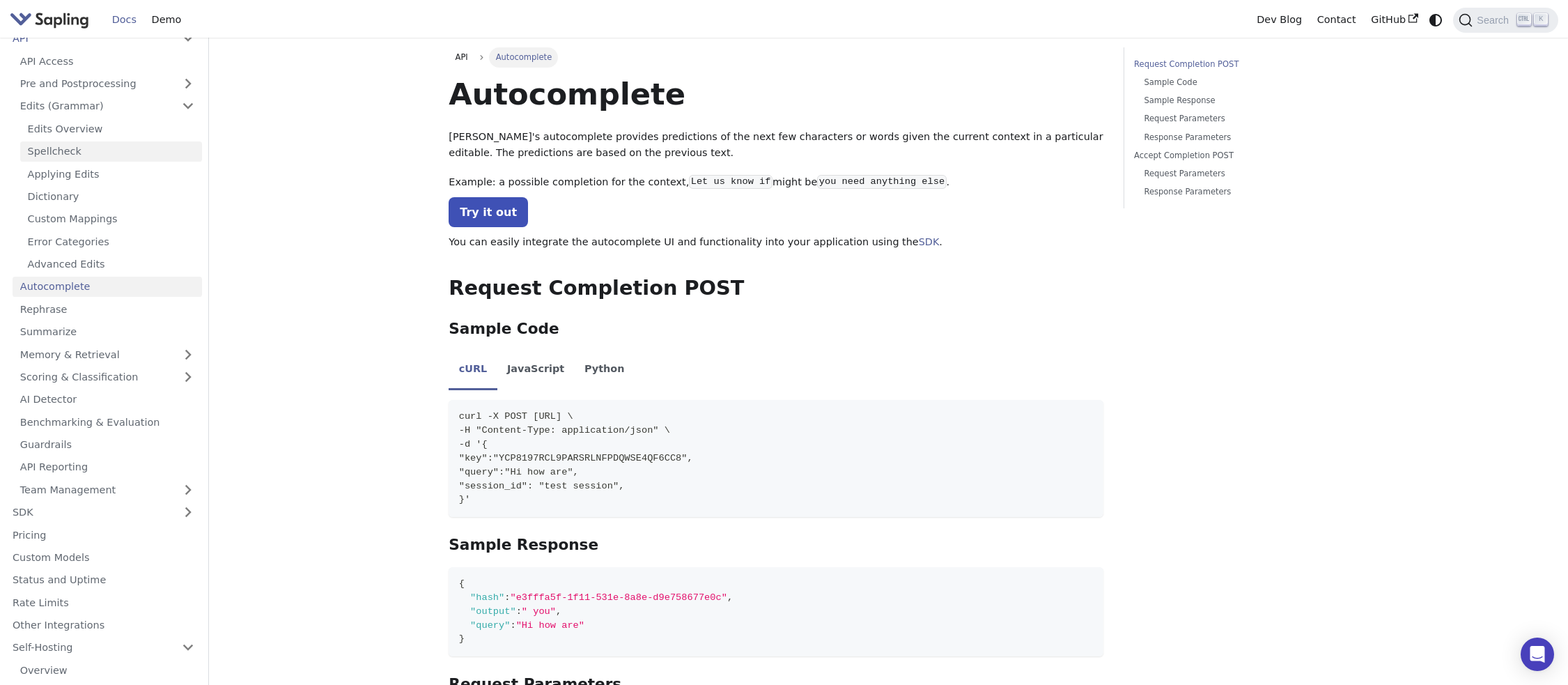
click at [81, 146] on link "Spellcheck" at bounding box center [111, 151] width 182 height 20
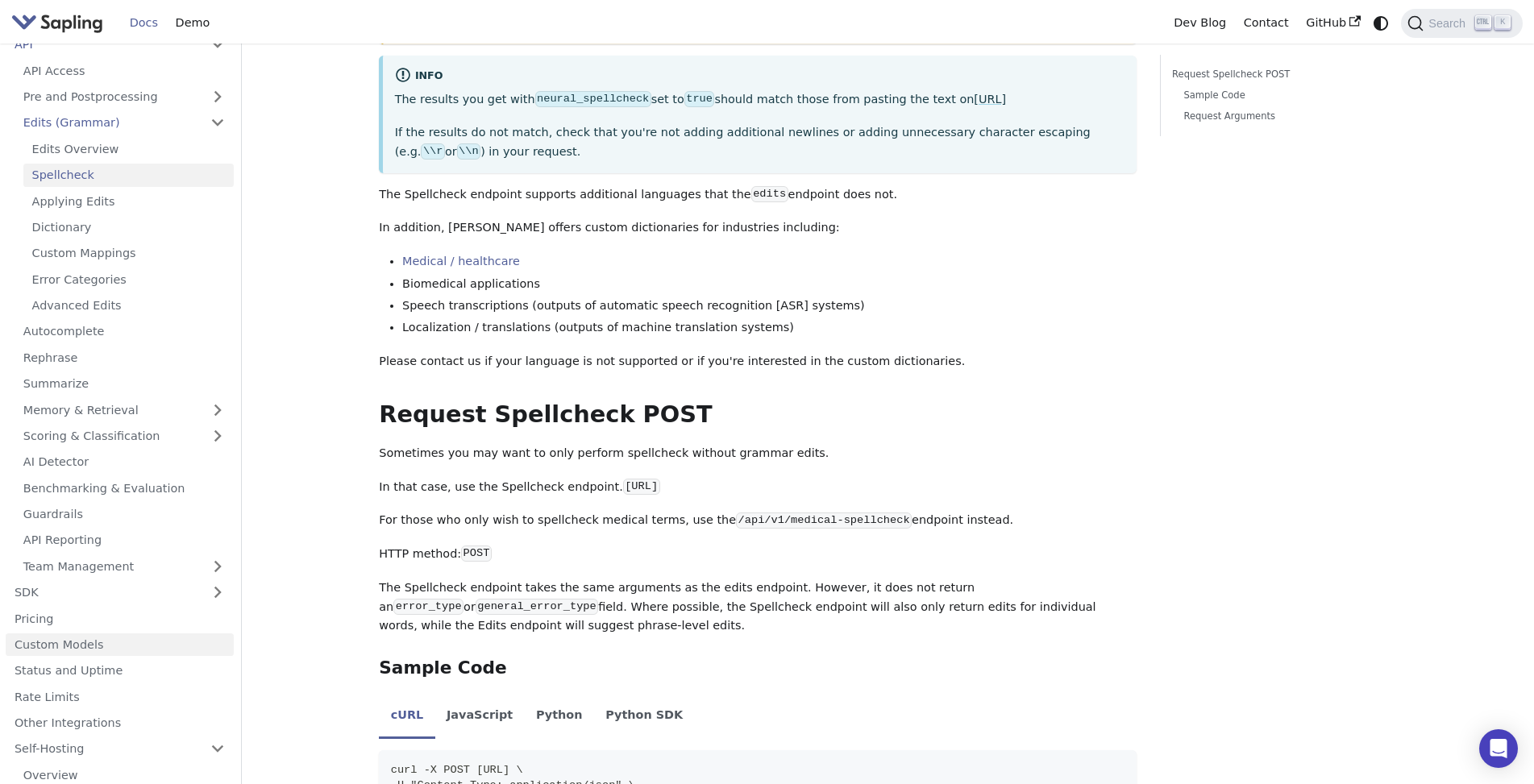
scroll to position [68, 0]
